Goal: Navigation & Orientation: Find specific page/section

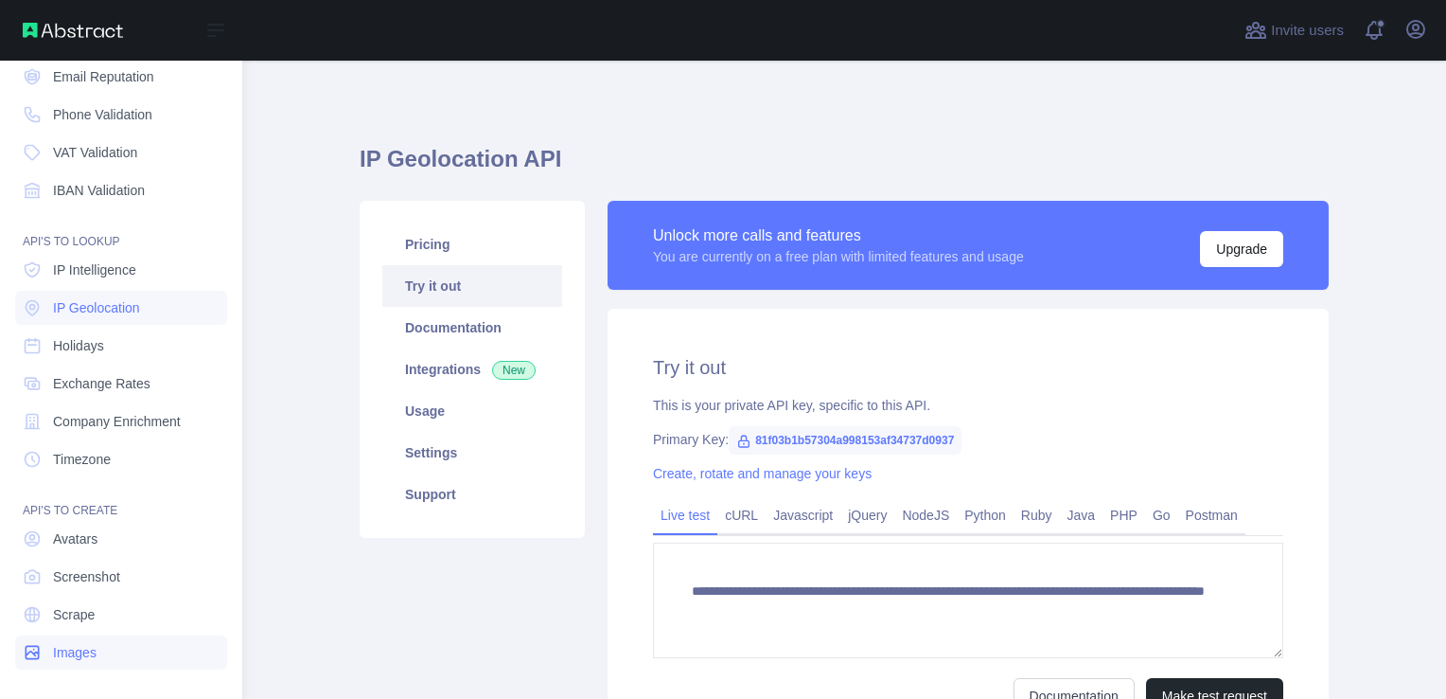
click at [77, 660] on span "Images" at bounding box center [75, 652] width 44 height 19
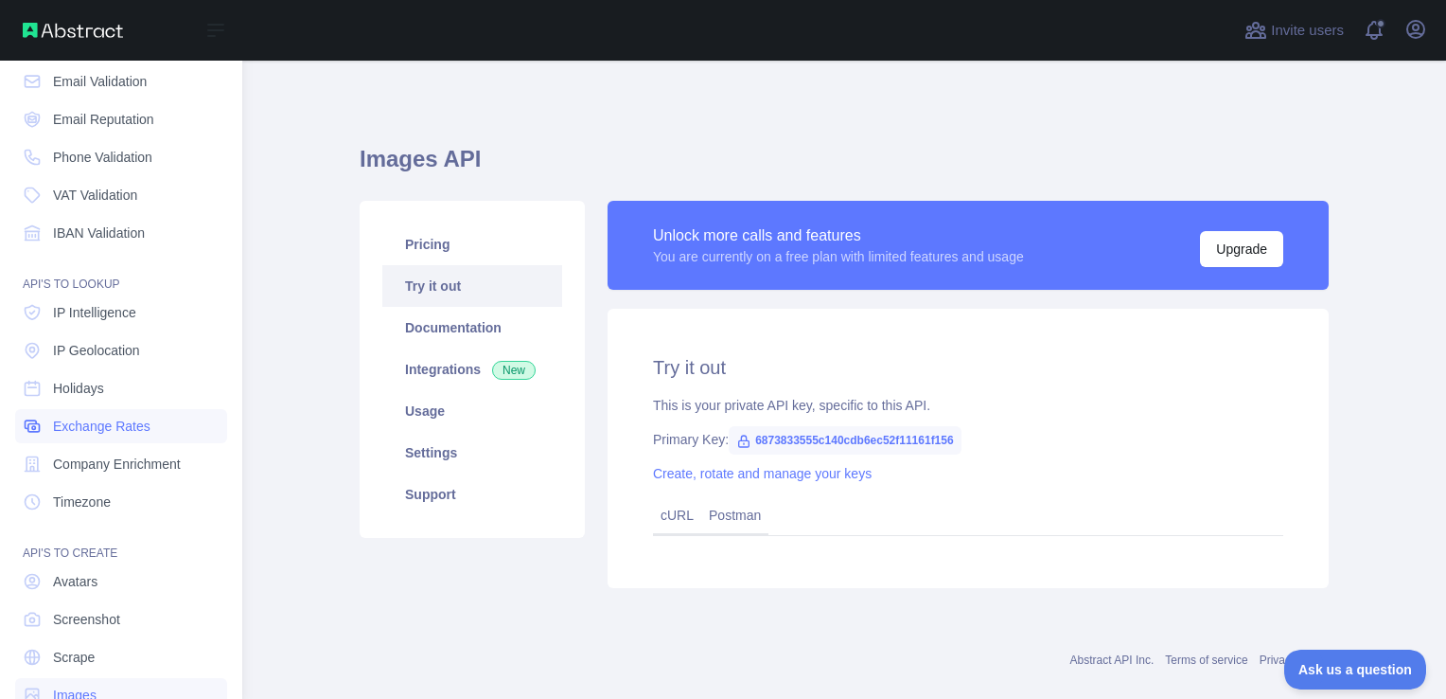
scroll to position [133, 0]
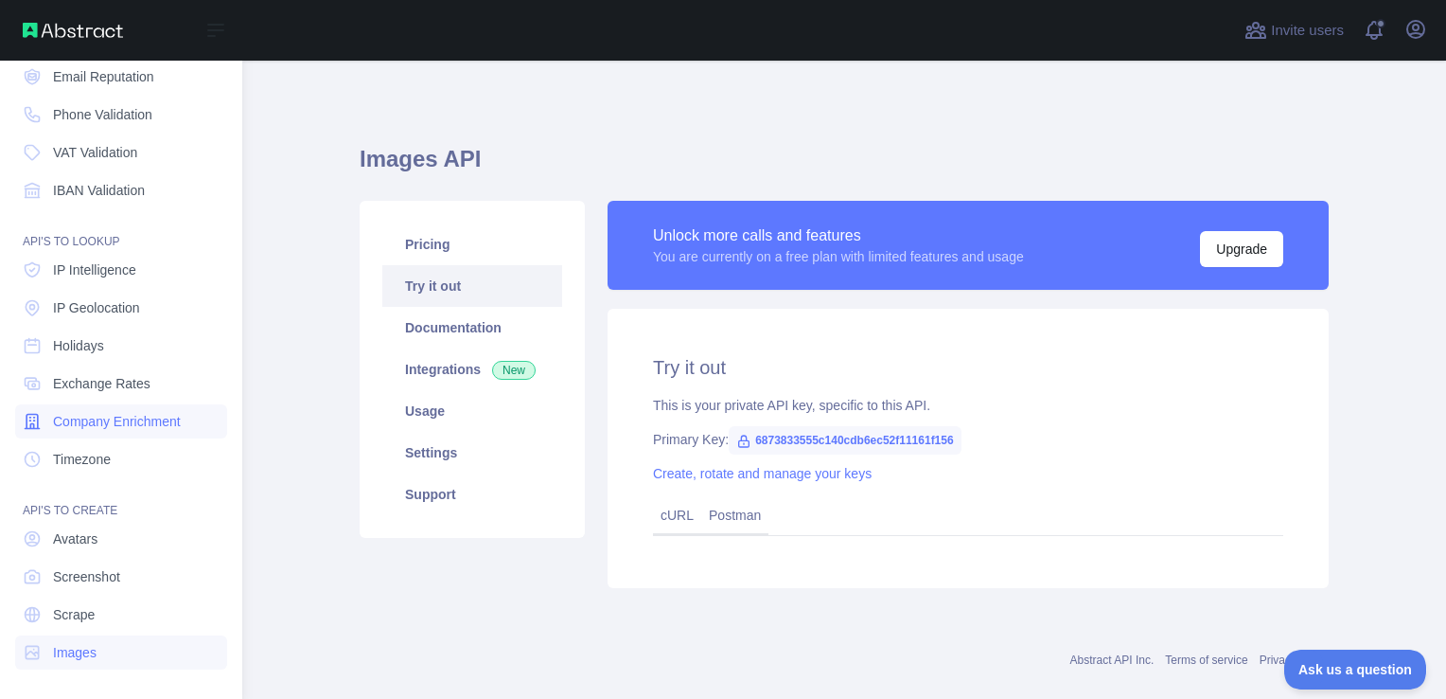
click at [109, 428] on span "Company Enrichment" at bounding box center [117, 421] width 128 height 19
